Goal: Information Seeking & Learning: Learn about a topic

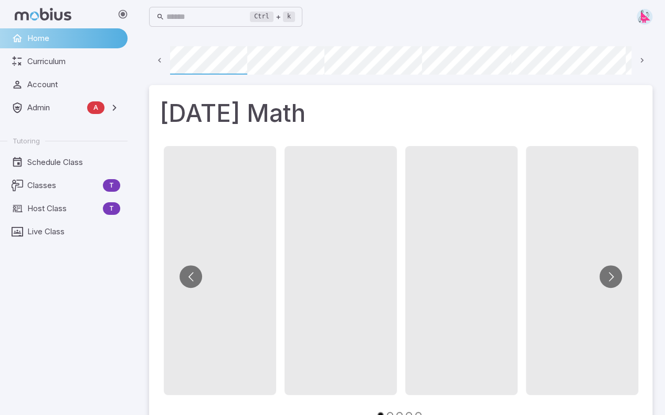
scroll to position [0, 75]
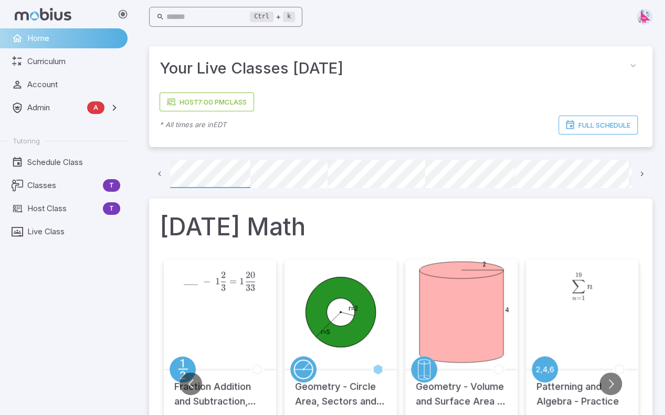
click at [184, 15] on input "text" at bounding box center [209, 17] width 84 height 20
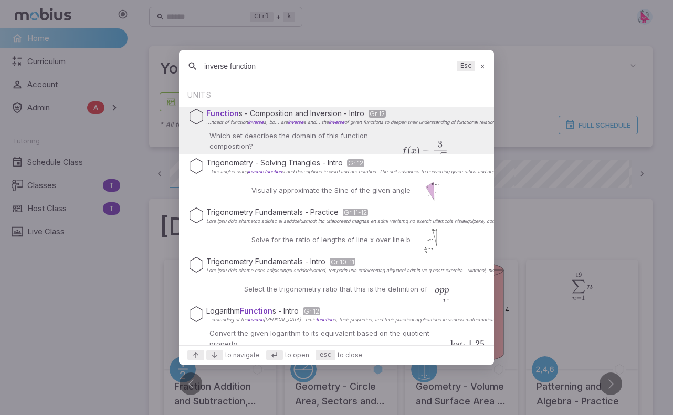
type input "inverse function"
click at [304, 139] on p "Which set describes the domain of this function composition?" at bounding box center [297, 141] width 174 height 21
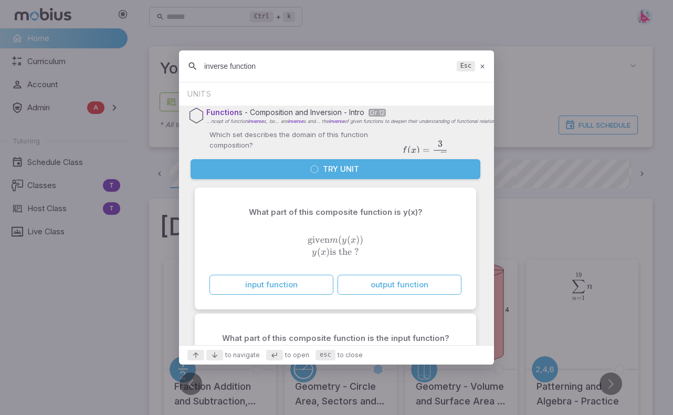
click at [322, 175] on button "Try Unit" at bounding box center [336, 169] width 290 height 20
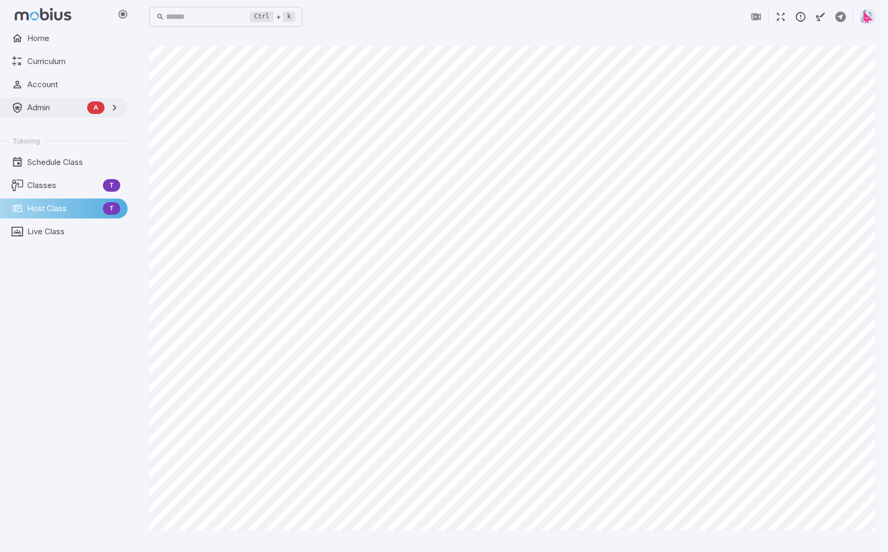
click at [35, 107] on span "Admin" at bounding box center [55, 108] width 56 height 12
